Goal: Communication & Community: Answer question/provide support

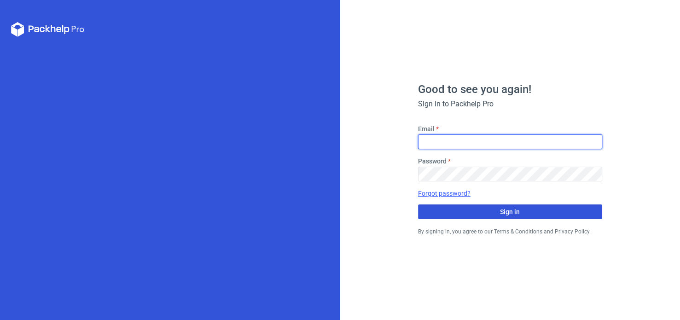
type input "[PERSON_NAME][EMAIL_ADDRESS][PERSON_NAME][DOMAIN_NAME]"
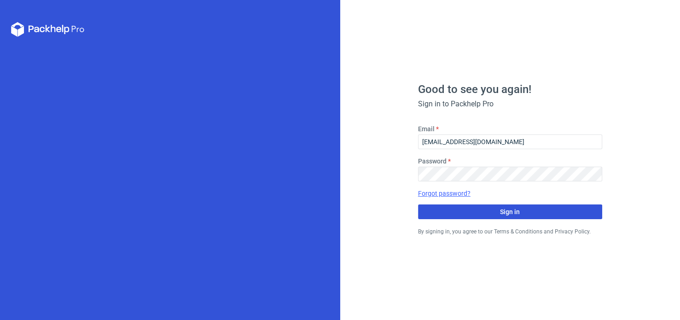
click at [493, 212] on button "Sign in" at bounding box center [510, 211] width 184 height 15
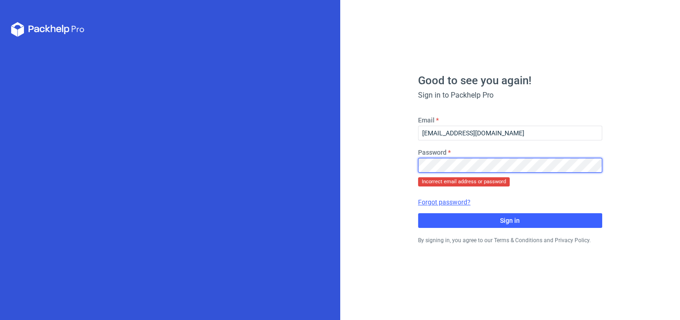
click at [384, 164] on div "Good to see you again! Sign in to Packhelp Pro Email [PERSON_NAME][EMAIL_ADDRES…" at bounding box center [510, 160] width 340 height 320
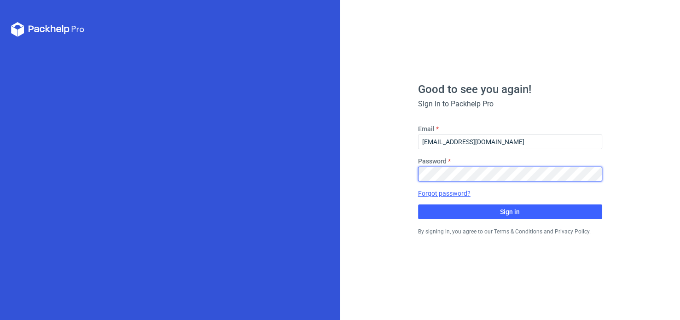
click at [418, 204] on button "Sign in" at bounding box center [510, 211] width 184 height 15
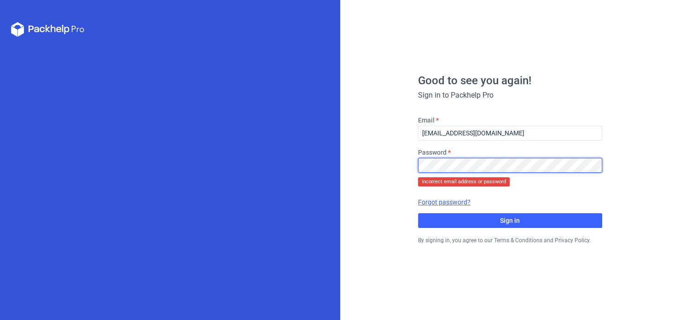
click at [392, 166] on div "Good to see you again! Sign in to Packhelp Pro Email [PERSON_NAME][EMAIL_ADDRES…" at bounding box center [510, 160] width 340 height 320
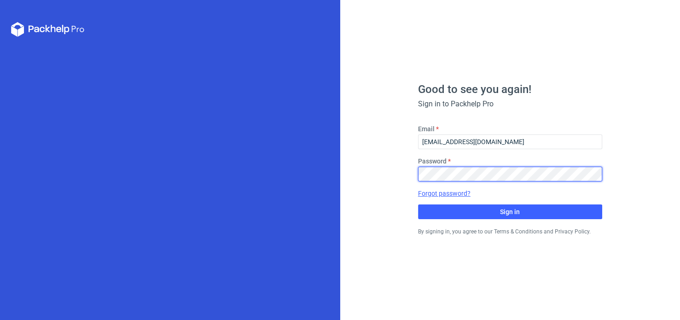
click at [418, 204] on button "Sign in" at bounding box center [510, 211] width 184 height 15
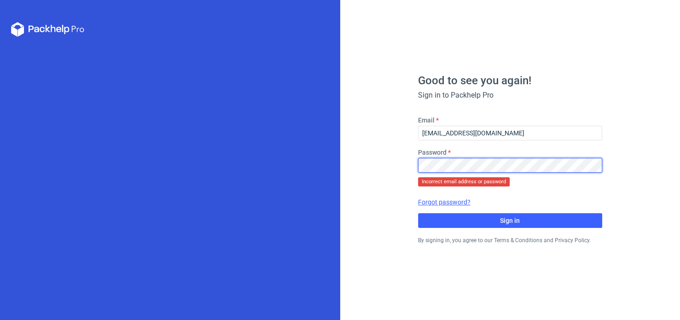
click at [382, 168] on div "Good to see you again! Sign in to Packhelp Pro Email [PERSON_NAME][EMAIL_ADDRES…" at bounding box center [510, 160] width 340 height 320
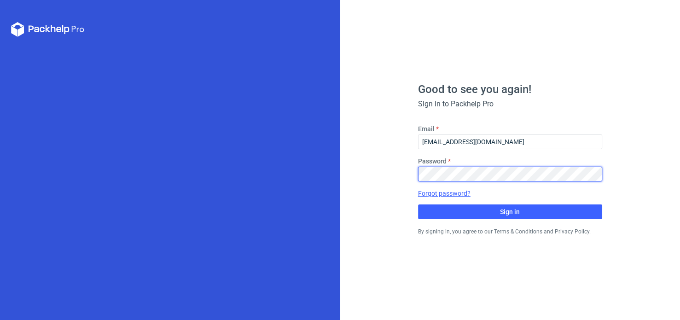
click at [418, 204] on button "Sign in" at bounding box center [510, 211] width 184 height 15
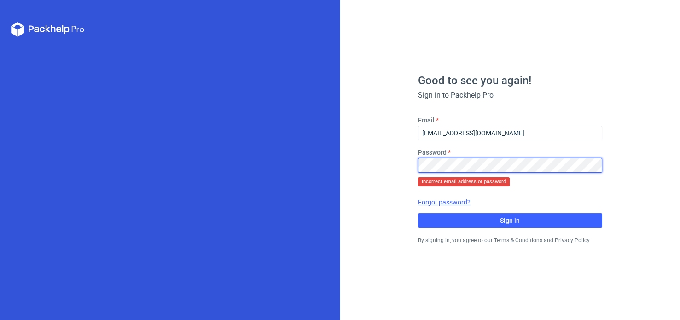
click at [390, 162] on div "Good to see you again! Sign in to Packhelp Pro Email [PERSON_NAME][EMAIL_ADDRES…" at bounding box center [510, 160] width 340 height 320
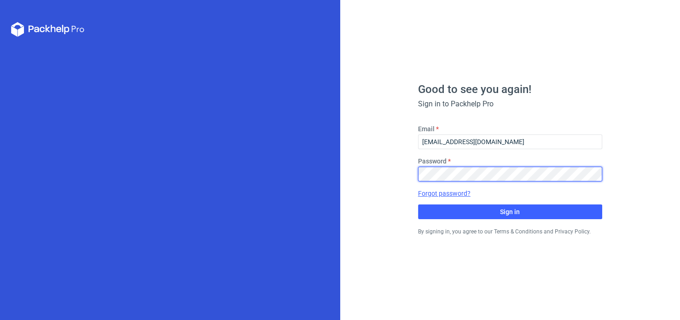
click at [418, 204] on button "Sign in" at bounding box center [510, 211] width 184 height 15
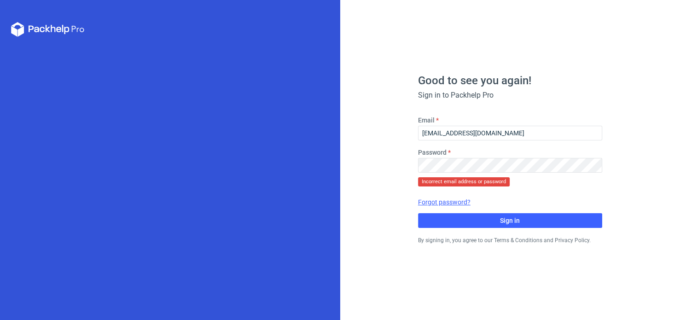
click at [464, 207] on p "Forgot password?" at bounding box center [510, 206] width 184 height 16
click at [460, 204] on link "Forgot password?" at bounding box center [444, 202] width 52 height 9
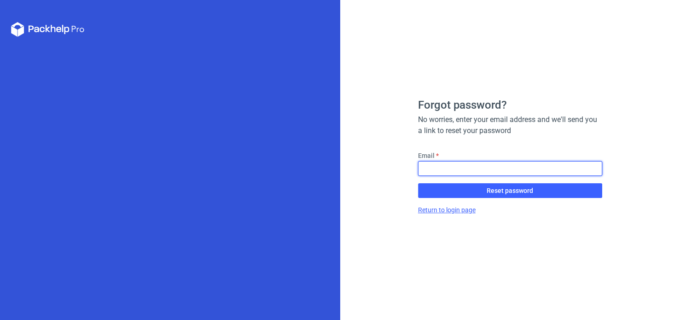
click at [445, 169] on input "Email" at bounding box center [510, 168] width 184 height 15
click at [448, 167] on input "Email" at bounding box center [510, 168] width 184 height 15
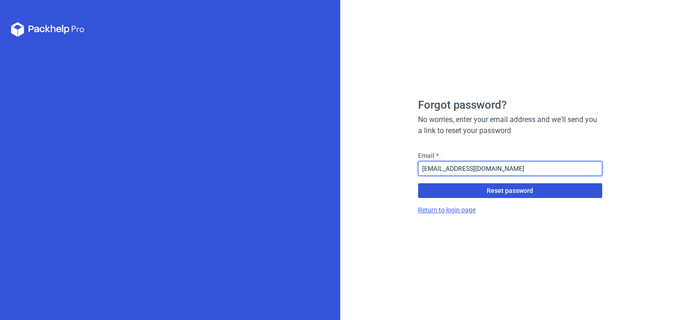
type input "[PERSON_NAME][EMAIL_ADDRESS][PERSON_NAME][DOMAIN_NAME]"
click at [503, 187] on span "Reset password" at bounding box center [510, 190] width 47 height 6
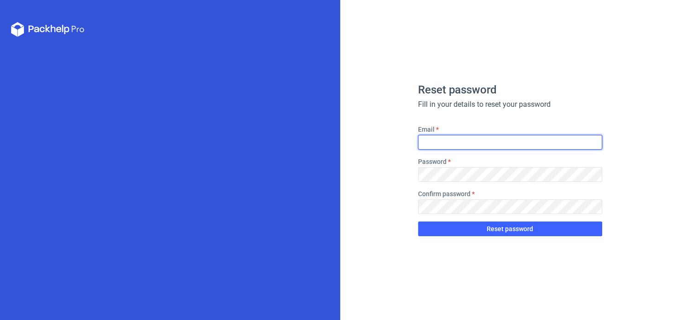
click at [449, 140] on input "Email" at bounding box center [510, 142] width 184 height 15
click at [447, 138] on input "Email" at bounding box center [510, 142] width 184 height 15
type input "[PERSON_NAME][EMAIL_ADDRESS][PERSON_NAME][DOMAIN_NAME]"
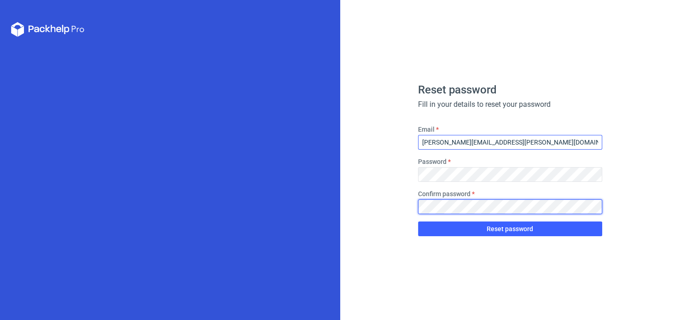
click at [418, 221] on button "Reset password" at bounding box center [510, 228] width 184 height 15
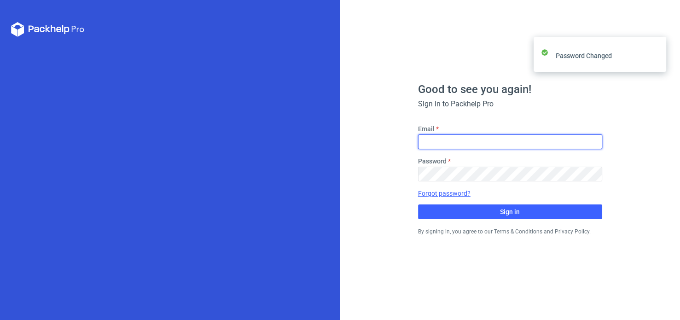
type input "[PERSON_NAME][EMAIL_ADDRESS][PERSON_NAME][DOMAIN_NAME]"
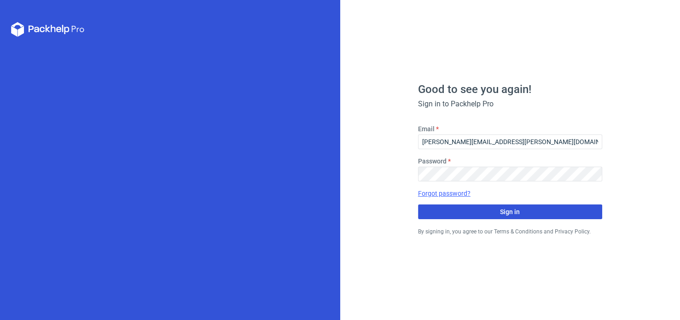
click at [508, 209] on span "Sign in" at bounding box center [510, 212] width 20 height 6
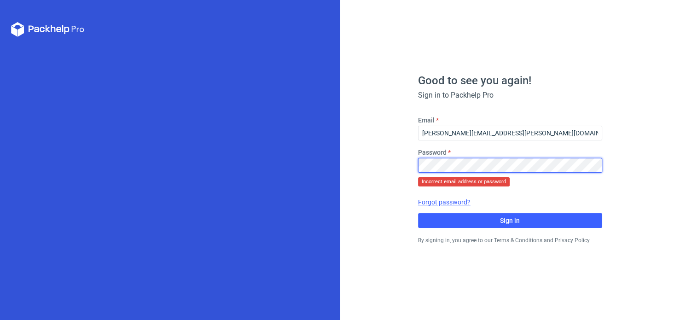
click at [389, 162] on div "Good to see you again! Sign in to Packhelp Pro Email [PERSON_NAME][EMAIL_ADDRES…" at bounding box center [510, 160] width 340 height 320
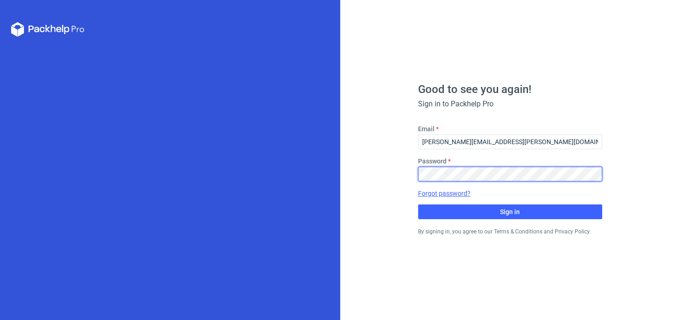
click at [418, 204] on button "Sign in" at bounding box center [510, 211] width 184 height 15
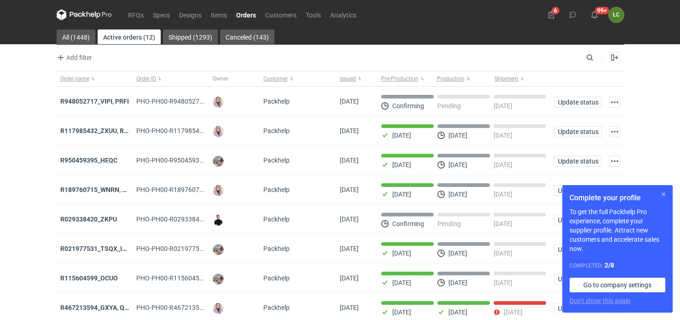
click at [662, 192] on button "button" at bounding box center [663, 194] width 11 height 11
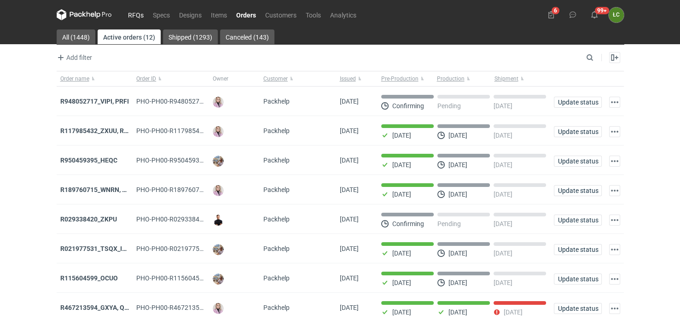
click at [140, 13] on link "RFQs" at bounding box center [135, 14] width 25 height 11
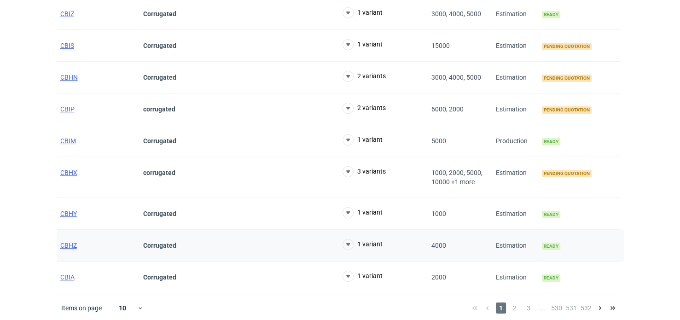
scroll to position [138, 0]
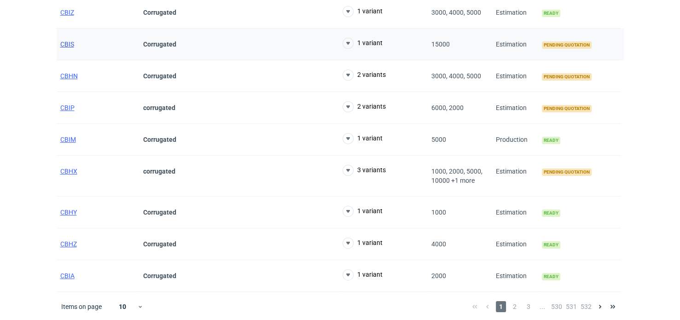
click at [70, 44] on span "CBIS" at bounding box center [67, 44] width 14 height 7
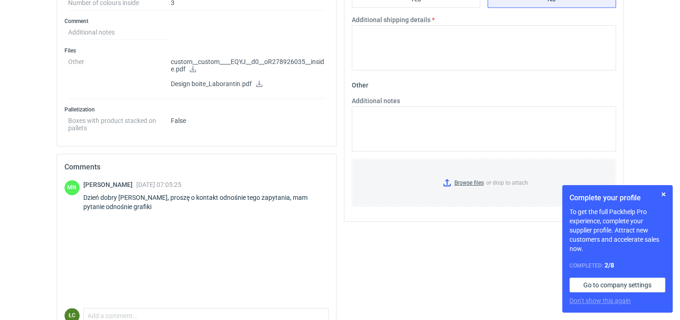
scroll to position [333, 0]
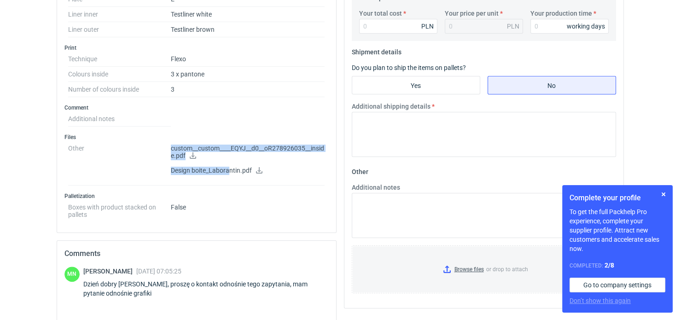
drag, startPoint x: 162, startPoint y: 166, endPoint x: 179, endPoint y: 172, distance: 18.6
click at [228, 171] on dl "Other custom__custom____EQYJ__d0__oR278926035__inside.pdf Design boite_Laborant…" at bounding box center [196, 163] width 257 height 45
click at [130, 173] on dt "Other" at bounding box center [119, 163] width 103 height 45
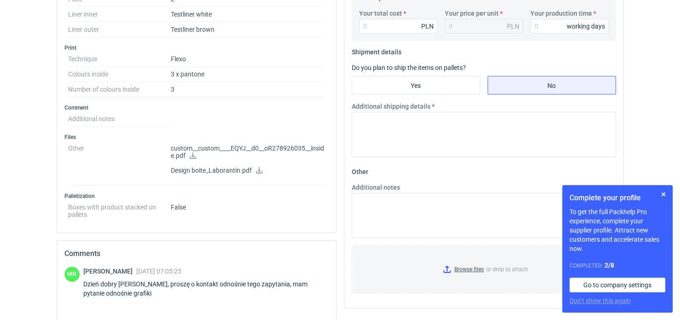
drag, startPoint x: 170, startPoint y: 167, endPoint x: 224, endPoint y: 171, distance: 54.0
click at [251, 170] on p "Design boite_Laborantin.pdf" at bounding box center [248, 171] width 154 height 8
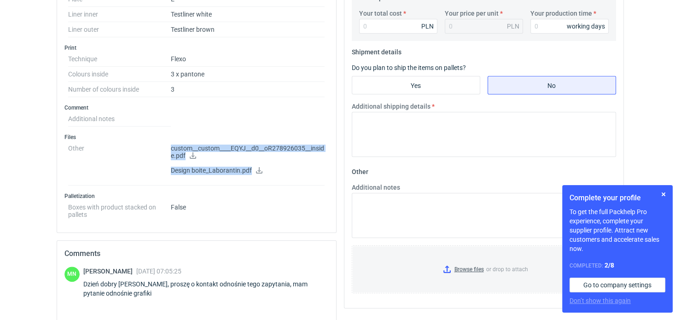
drag, startPoint x: 166, startPoint y: 168, endPoint x: 250, endPoint y: 174, distance: 84.9
click at [250, 174] on dl "Other custom__custom____EQYJ__d0__oR278926035__inside.pdf Design boite_Laborant…" at bounding box center [196, 163] width 257 height 45
copy dl "custom__custom____EQYJ__d0__oR278926035__inside.pdf Design boite_Laborantin.pdf"
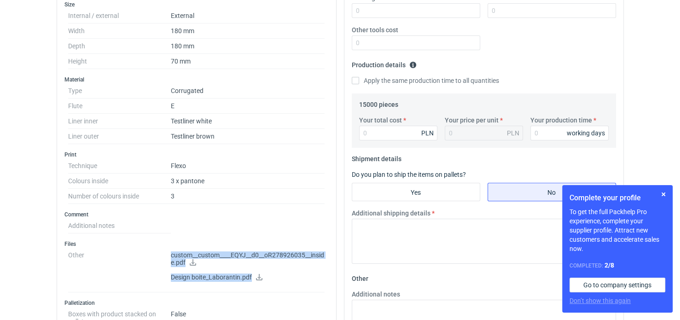
scroll to position [103, 0]
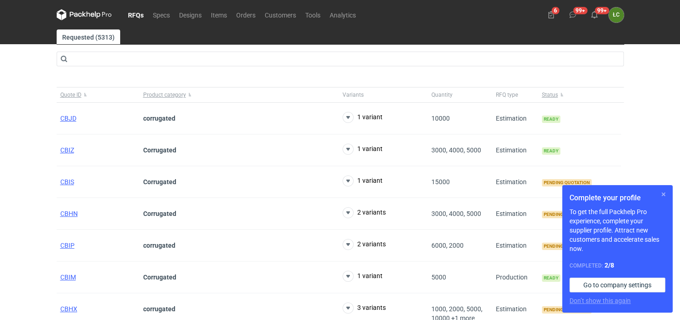
click at [663, 193] on button "button" at bounding box center [663, 194] width 11 height 11
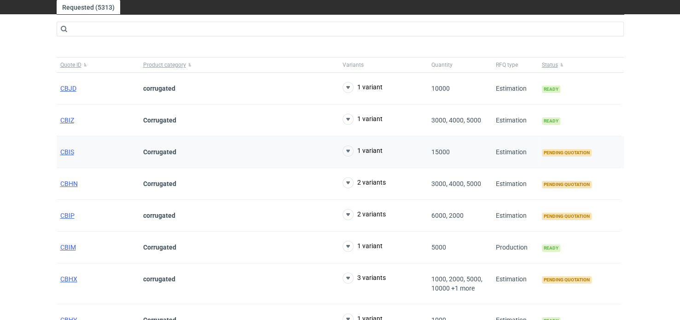
scroll to position [46, 0]
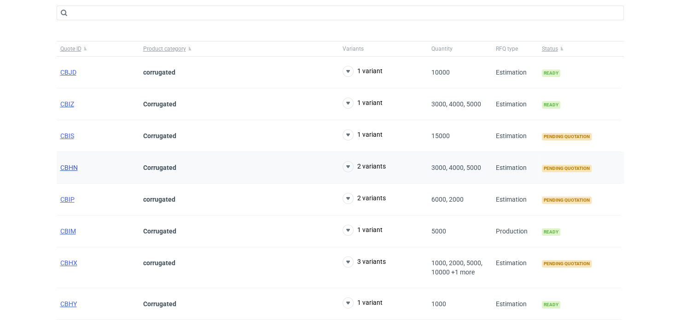
click at [64, 167] on span "CBHN" at bounding box center [68, 167] width 17 height 7
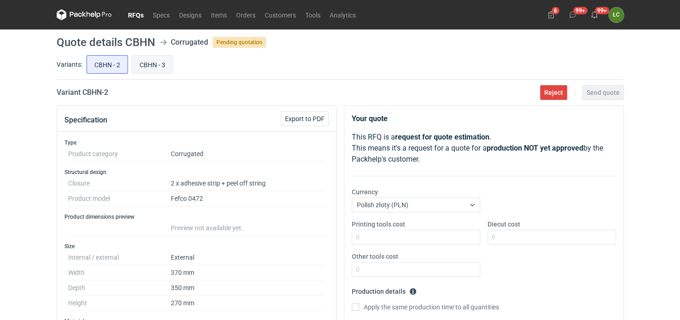
click at [155, 64] on input "CBHN - 3" at bounding box center [152, 64] width 41 height 17
radio input "true"
click at [112, 64] on input "CBHN - 2" at bounding box center [107, 64] width 41 height 17
radio input "true"
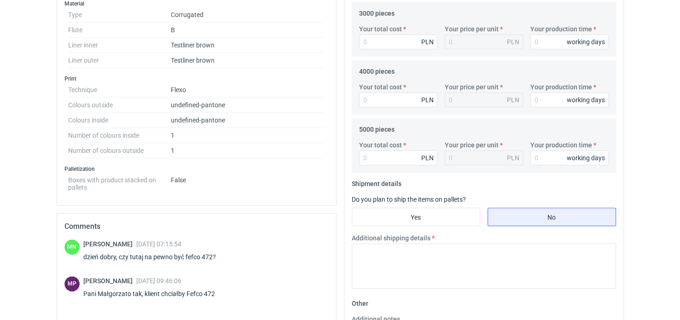
scroll to position [444, 0]
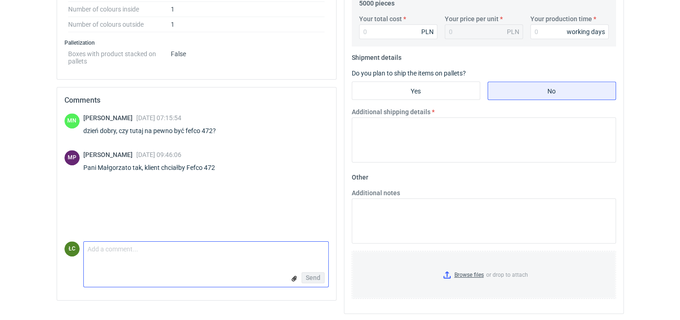
click at [204, 254] on textarea "Comment message" at bounding box center [206, 251] width 244 height 19
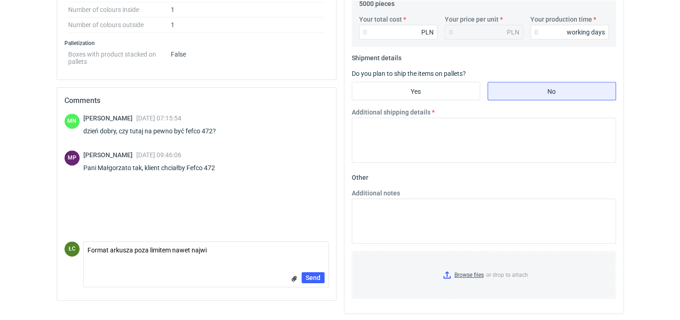
scroll to position [443, 0]
click at [221, 245] on textarea "Format arkusza poza limitem nawet najwi" at bounding box center [206, 251] width 244 height 19
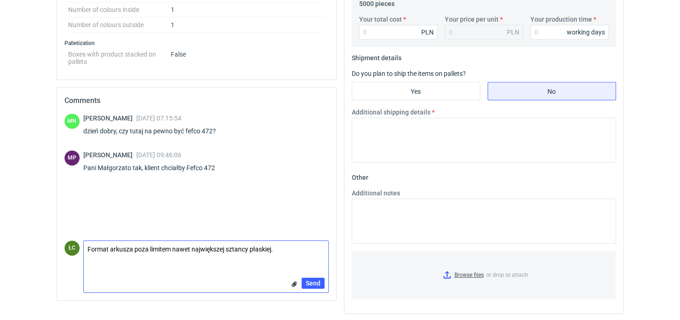
scroll to position [0, 0]
click at [193, 257] on textarea "Format arkusza poza limitem nawet największej sztancy płaskiej. Będziecie się k…" at bounding box center [206, 254] width 244 height 26
type textarea "Format arkusza poza limitem nawet największej sztancy płaskiej. Będziecie się k…"
click at [312, 280] on span "Send" at bounding box center [313, 283] width 15 height 6
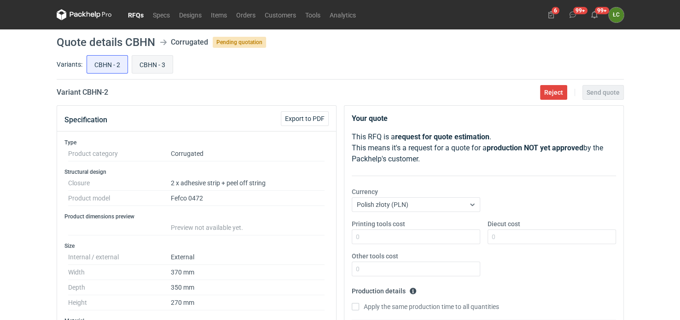
click at [147, 56] on input "CBHN - 3" at bounding box center [152, 64] width 41 height 17
radio input "true"
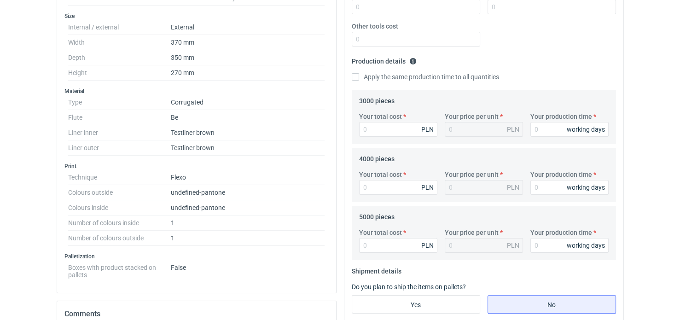
scroll to position [444, 0]
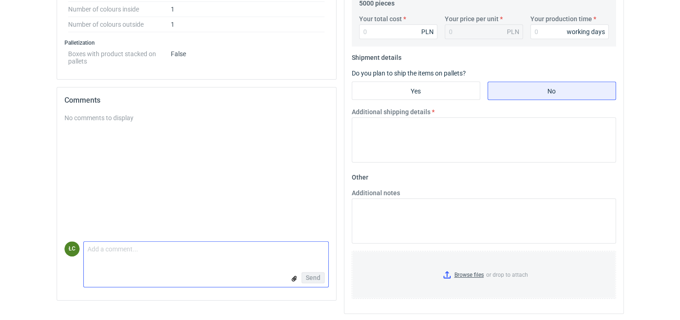
click at [203, 254] on textarea "Comment message" at bounding box center [206, 251] width 244 height 19
paste textarea "Format arkusza poza limitem nawet największej sztancy płaskiej. Będziecie się k…"
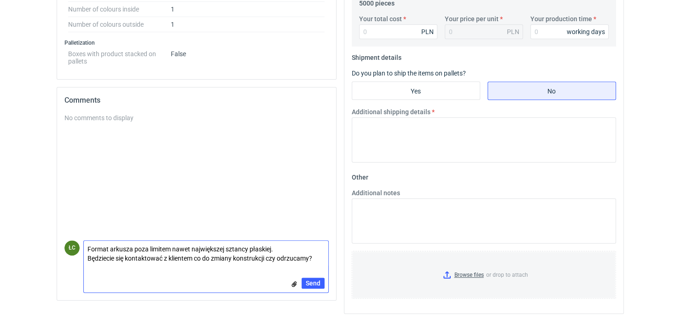
scroll to position [0, 0]
type textarea "Format arkusza poza limitem nawet największej sztancy płaskiej. Będziecie się k…"
click at [309, 280] on span "Send" at bounding box center [313, 283] width 15 height 6
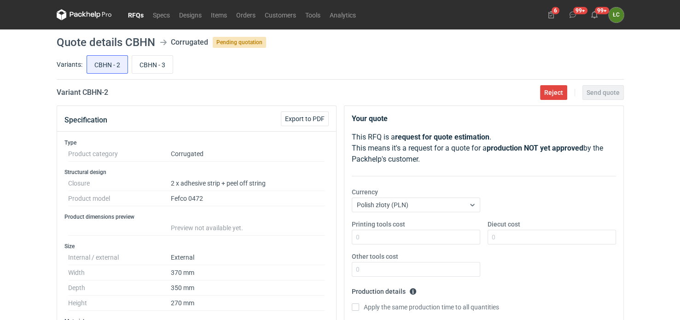
click at [134, 16] on link "RFQs" at bounding box center [135, 14] width 25 height 11
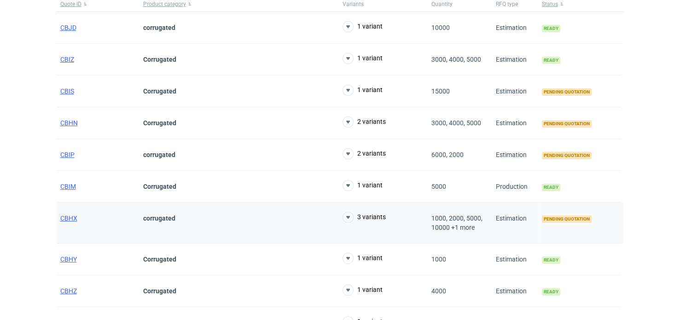
scroll to position [92, 0]
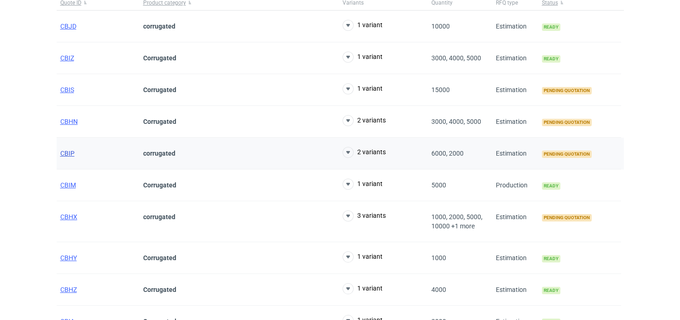
click at [70, 152] on span "CBIP" at bounding box center [67, 153] width 14 height 7
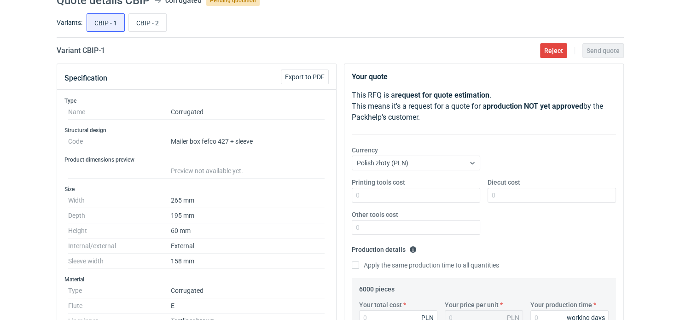
scroll to position [35, 0]
